Goal: Task Accomplishment & Management: Complete application form

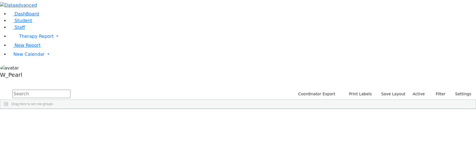
click at [70, 90] on input "text" at bounding box center [41, 94] width 58 height 8
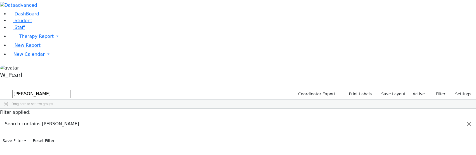
type input "[PERSON_NAME]"
click at [93, 126] on div "[PERSON_NAME]" at bounding box center [78, 130] width 30 height 8
drag, startPoint x: 111, startPoint y: 25, endPoint x: -222, endPoint y: -47, distance: 340.7
click at [0, 0] on html "Printing Please wait. Remaining time 10 seconds. Print Schedule Options Show Bi…" at bounding box center [238, 72] width 476 height 145
click at [31, 57] on span "New Calendar" at bounding box center [28, 53] width 31 height 5
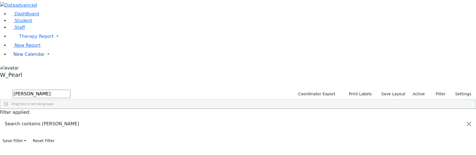
click at [28, 57] on span "New Calendar" at bounding box center [28, 53] width 31 height 5
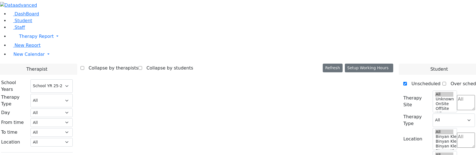
select select "212"
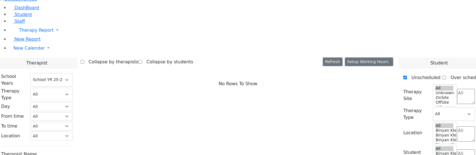
scroll to position [392, 0]
checkbox input "true"
select select "1"
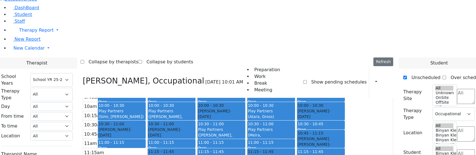
scroll to position [0, 0]
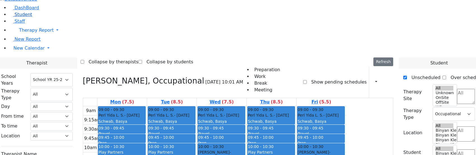
click at [32, 17] on link "Student" at bounding box center [20, 14] width 23 height 5
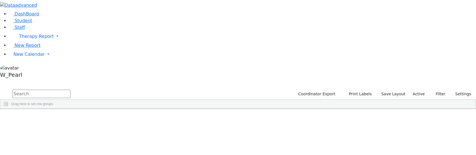
click at [70, 90] on input "text" at bounding box center [41, 94] width 58 height 8
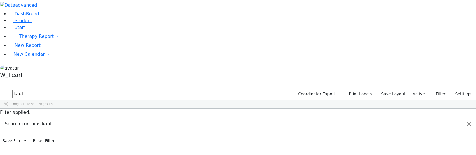
type input "kauf"
click at [93, 118] on div "[PERSON_NAME]" at bounding box center [78, 122] width 30 height 8
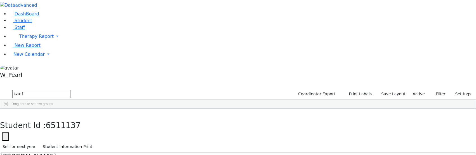
scroll to position [112, 0]
click at [6, 113] on icon "button" at bounding box center [4, 114] width 3 height 3
drag, startPoint x: 101, startPoint y: 20, endPoint x: -82, endPoint y: -28, distance: 189.5
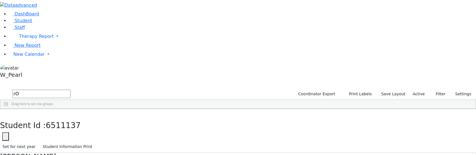
type input "r"
click at [92, 133] on div "Libby" at bounding box center [76, 137] width 31 height 8
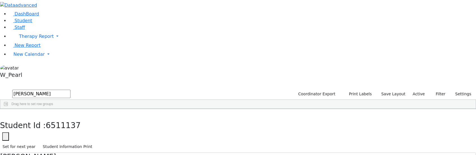
click at [92, 133] on div "Libby" at bounding box center [76, 137] width 31 height 8
click at [89, 80] on div "Students 3 A 24 K 24 W 24 A 24 K 24 W 24 876" at bounding box center [238, 84] width 476 height 8
click at [6, 113] on icon "button" at bounding box center [4, 114] width 3 height 3
drag, startPoint x: 97, startPoint y: 18, endPoint x: -22, endPoint y: -62, distance: 144.0
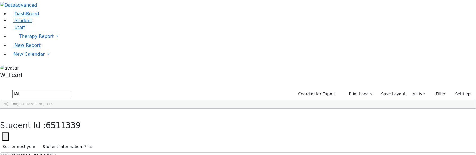
type input "fAI"
click at [92, 118] on div "Shmuel Eliyahu Avigdor" at bounding box center [76, 122] width 31 height 8
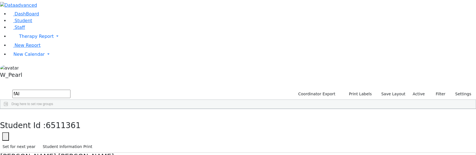
type input "2025-06-18"
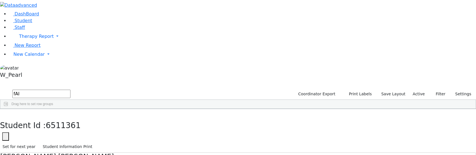
type input "2026-06-18"
